Goal: Task Accomplishment & Management: Use online tool/utility

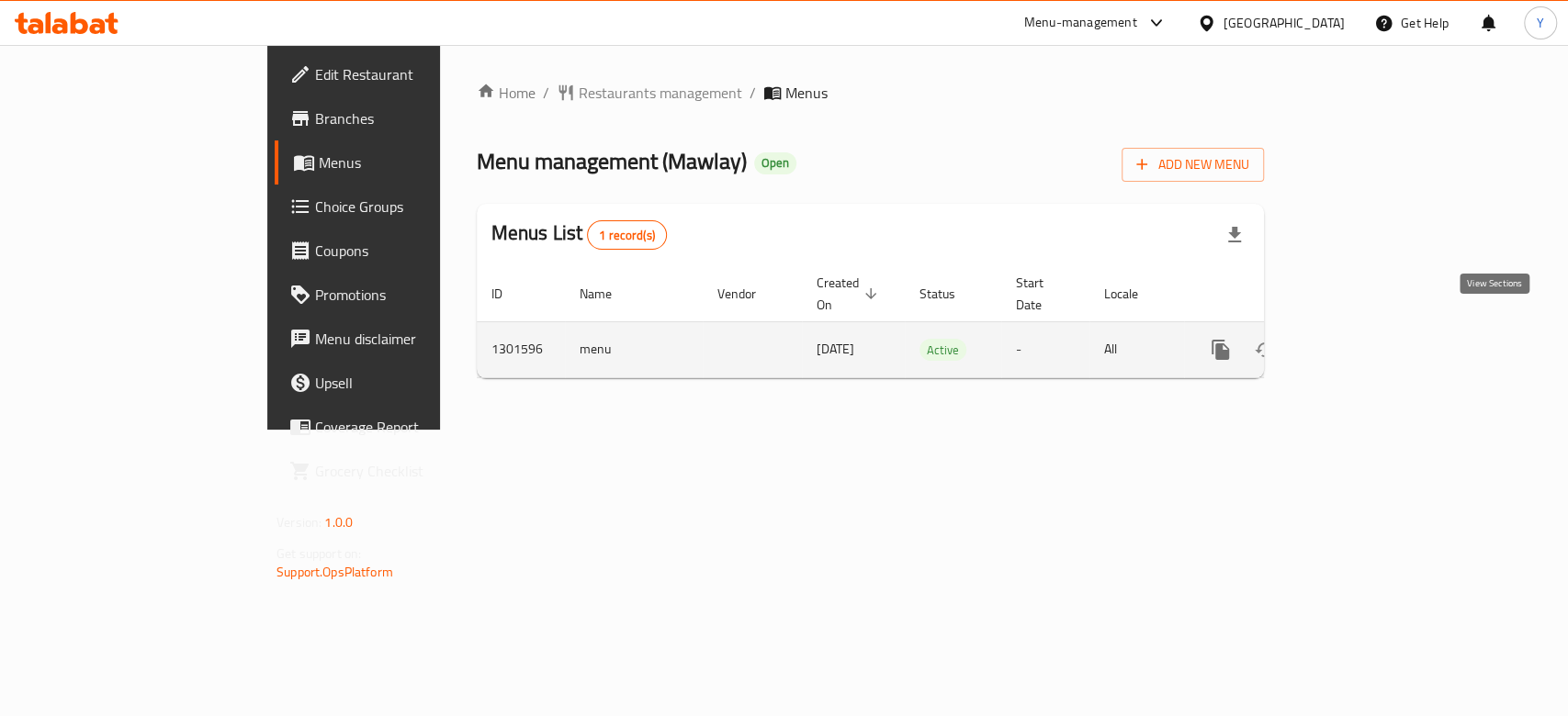
click at [1364, 339] on icon "enhanced table" at bounding box center [1353, 350] width 22 height 22
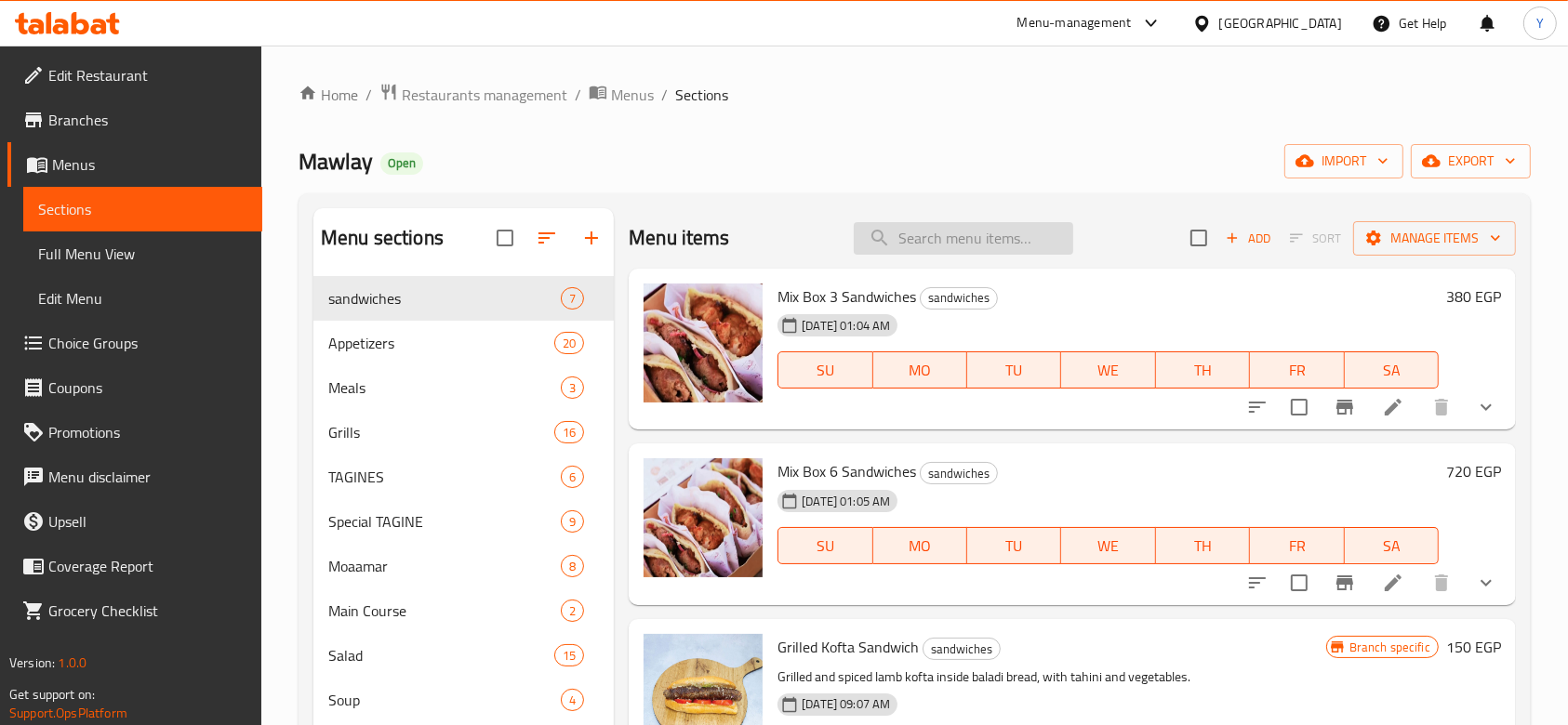
click at [940, 235] on input "search" at bounding box center [964, 238] width 220 height 33
paste input "١-كباب ضاني"
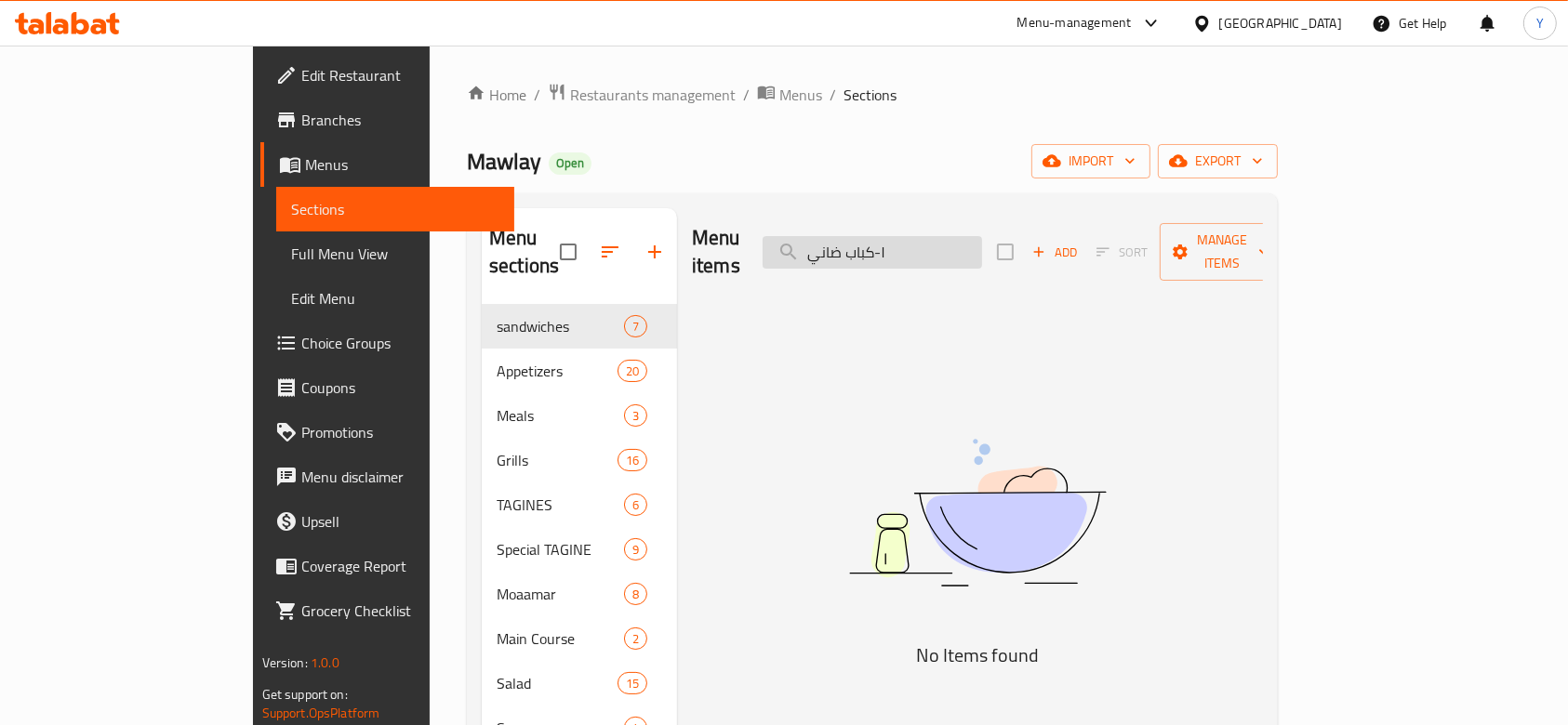
drag, startPoint x: 966, startPoint y: 242, endPoint x: 993, endPoint y: 242, distance: 27.0
click at [982, 242] on input "١-كباب ضاني" at bounding box center [872, 252] width 220 height 33
type input "١-كباب ضاني"
drag, startPoint x: 966, startPoint y: 240, endPoint x: 983, endPoint y: 239, distance: 17.0
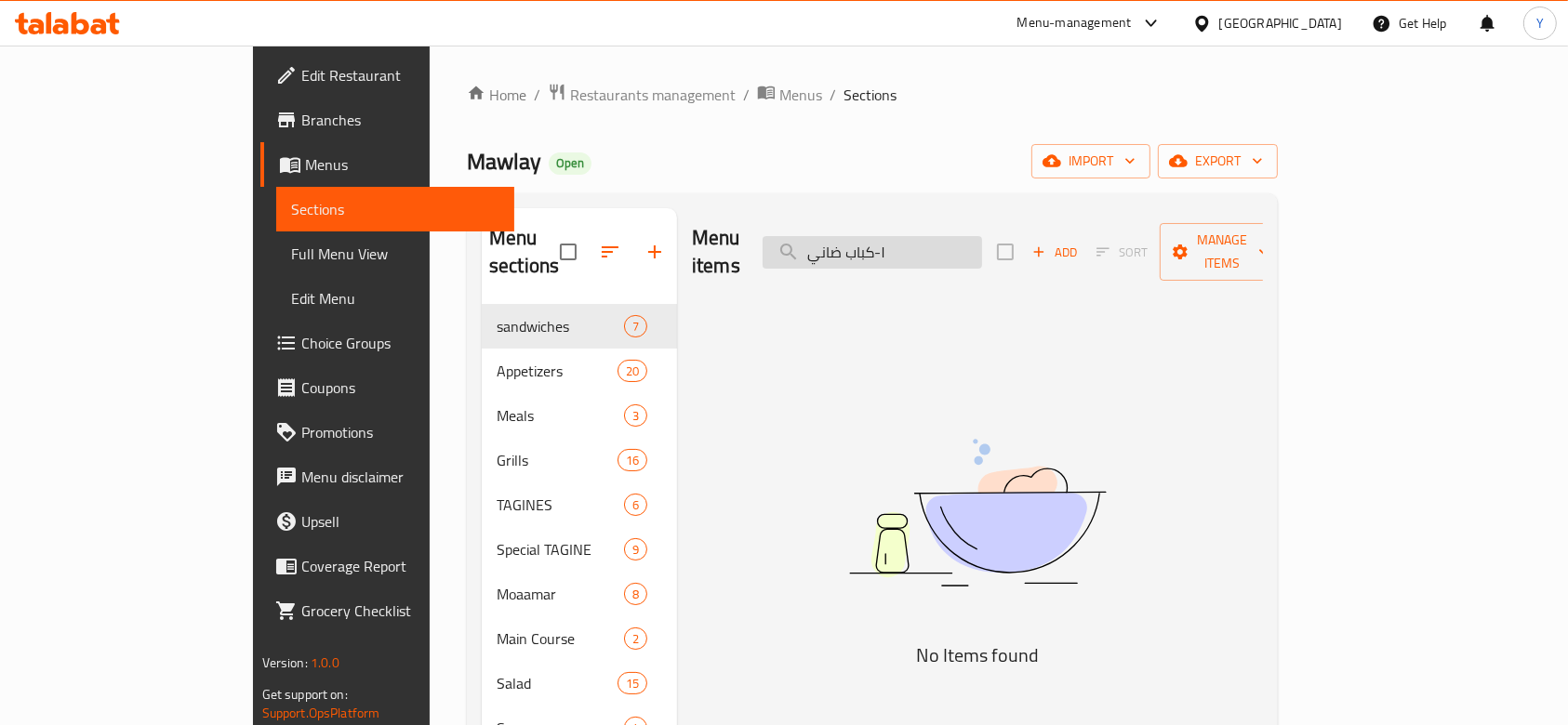
click at [982, 239] on input "١-كباب ضاني" at bounding box center [872, 252] width 220 height 33
click at [930, 240] on input "١-كباب ضاني" at bounding box center [872, 252] width 220 height 33
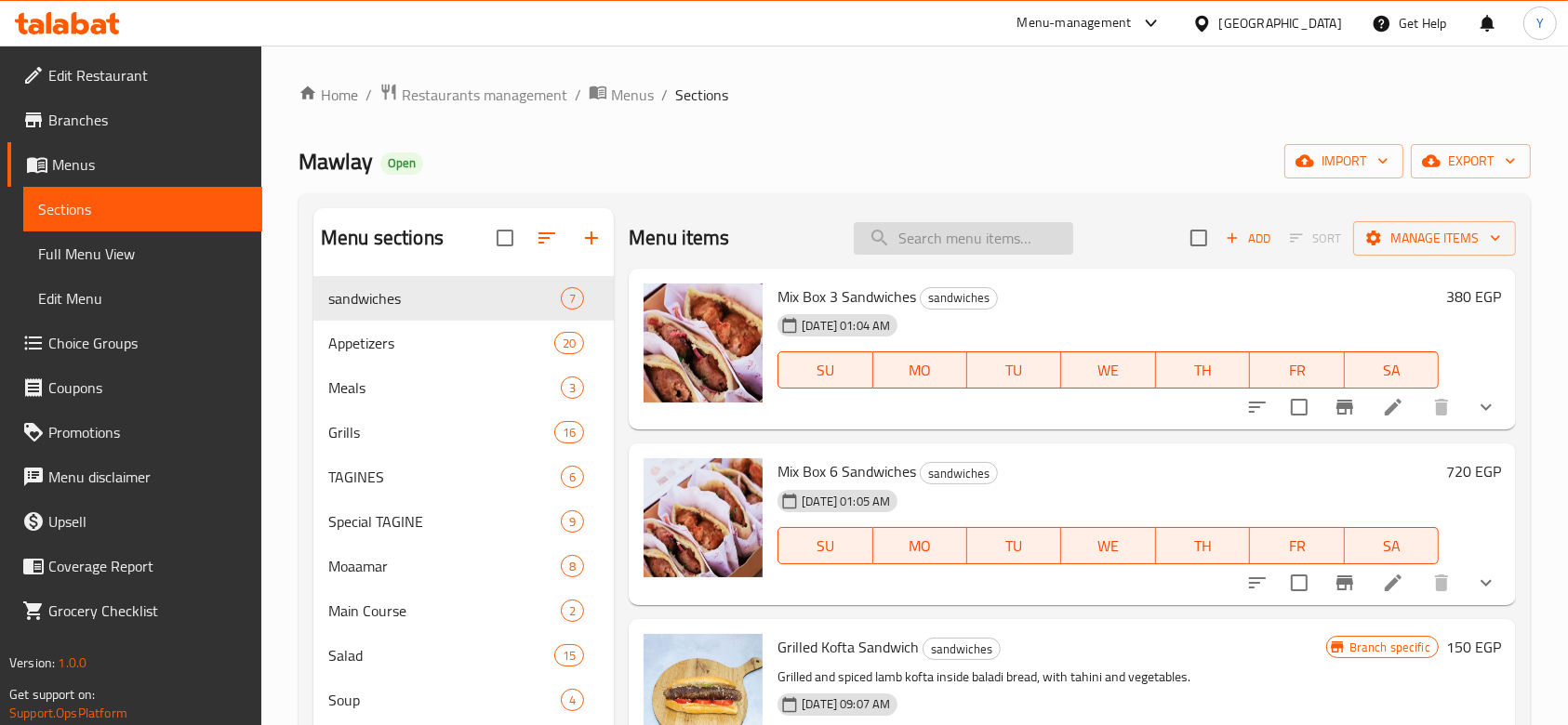
paste input "كباب ضاني"
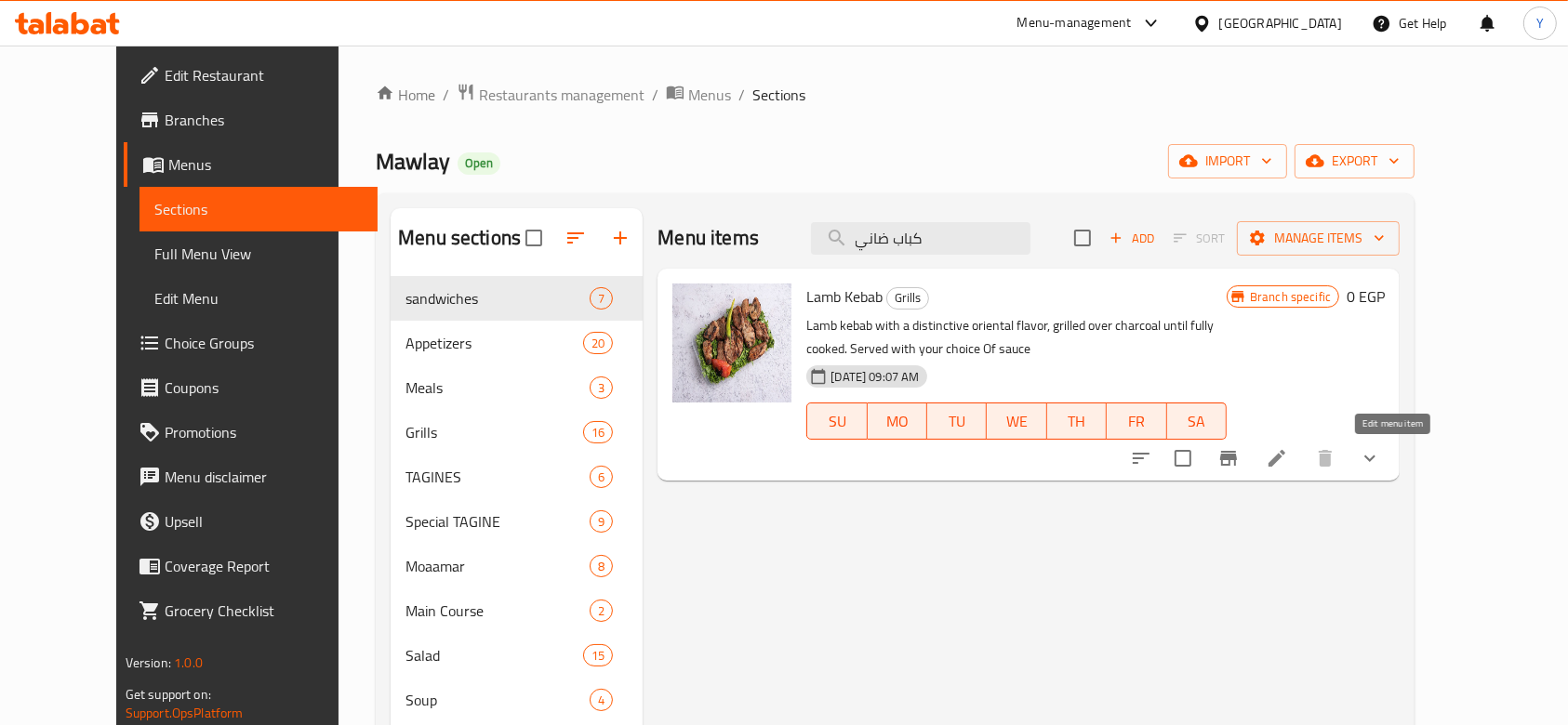
type input "كباب ضاني"
click at [1286, 459] on icon at bounding box center [1277, 459] width 17 height 17
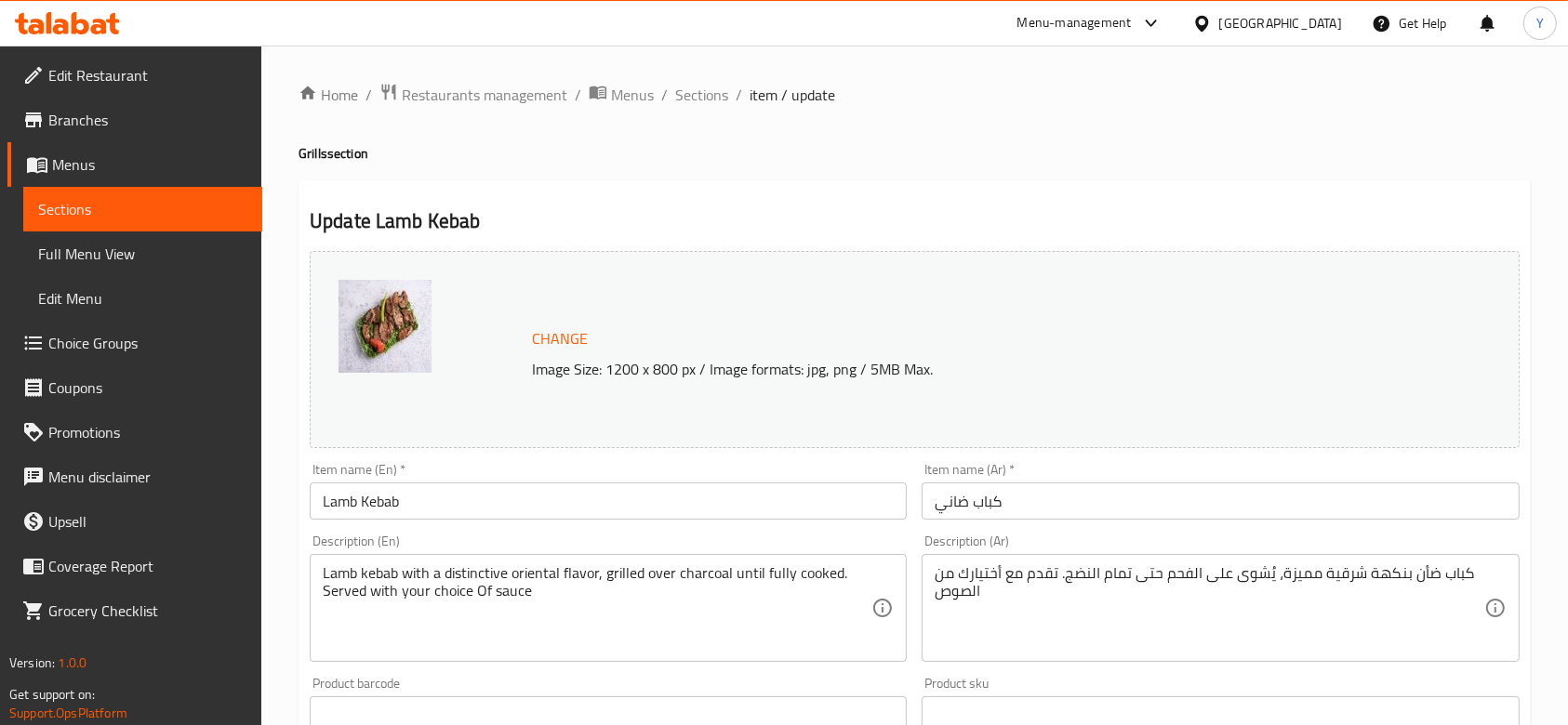
scroll to position [645, 0]
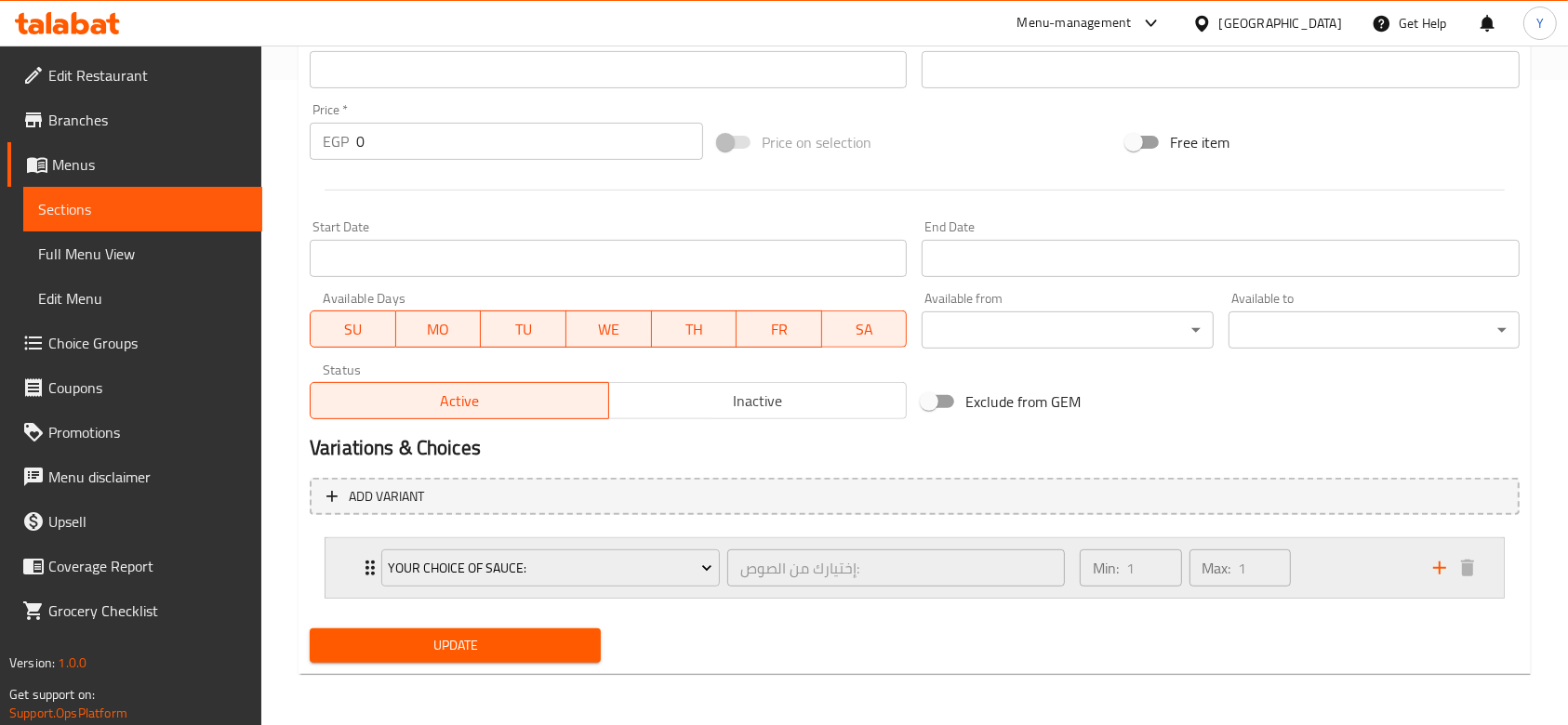
click at [1337, 560] on div "Min: 1 ​ Max: 1 ​" at bounding box center [1246, 568] width 354 height 60
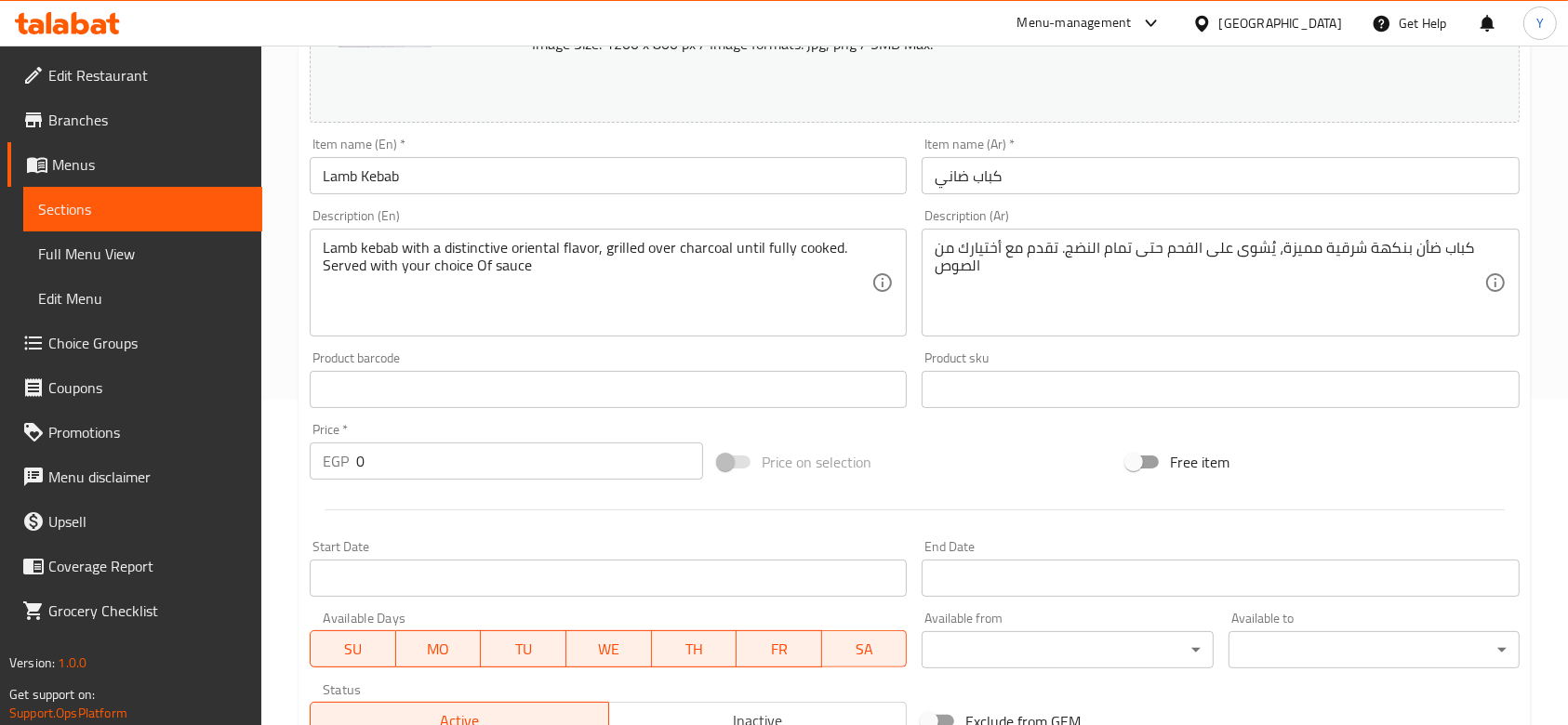
scroll to position [0, 0]
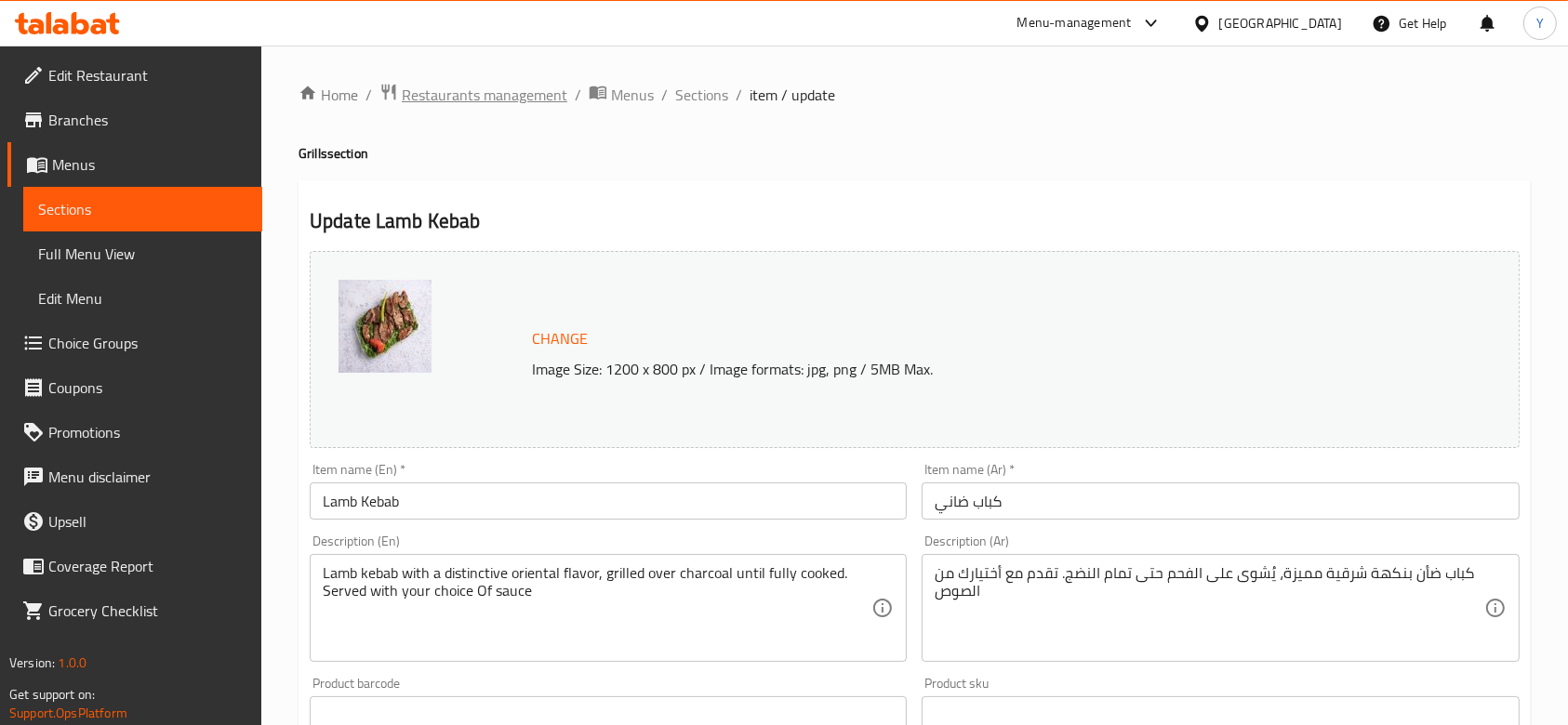
click at [493, 89] on span "Restaurants management" at bounding box center [485, 95] width 166 height 22
